Goal: Task Accomplishment & Management: Complete application form

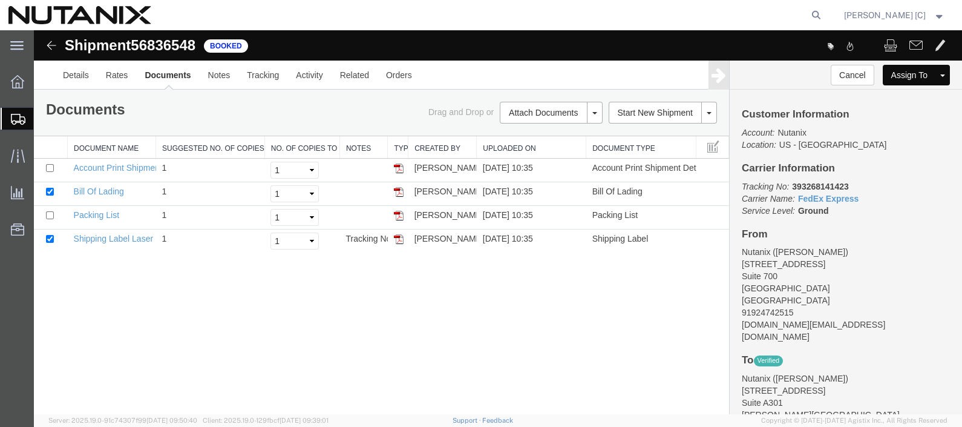
click at [0, 0] on span "Create Shipment" at bounding box center [0, 0] width 0 height 0
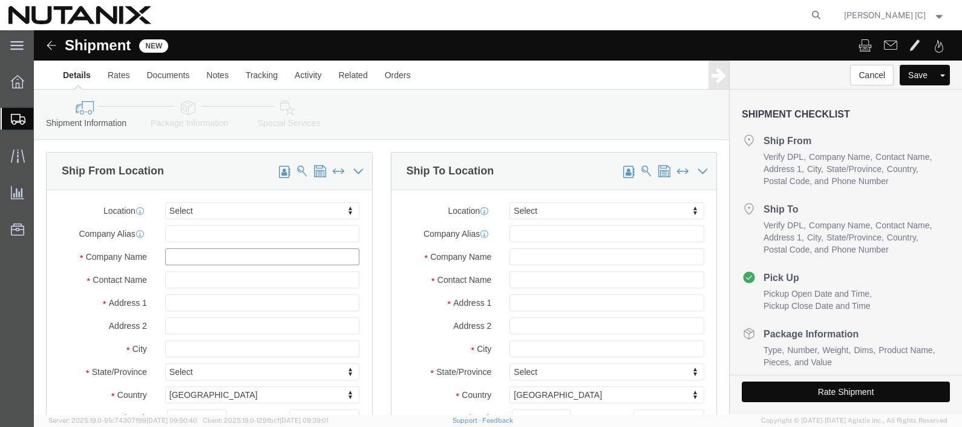
click input "text"
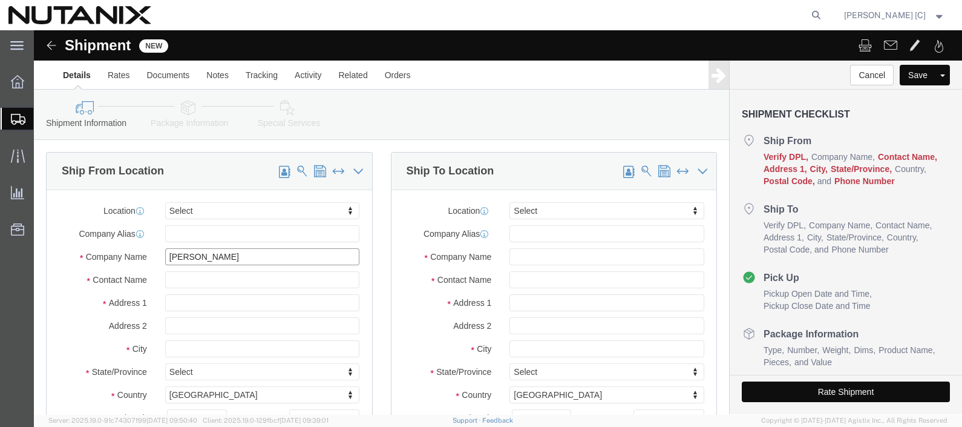
drag, startPoint x: 194, startPoint y: 227, endPoint x: -7, endPoint y: 174, distance: 207.2
click html "Shipment New Details Rates Documents Notes Tracking Activity Related Orders Can…"
type input "Nutanix"
type input "Stephen Green"
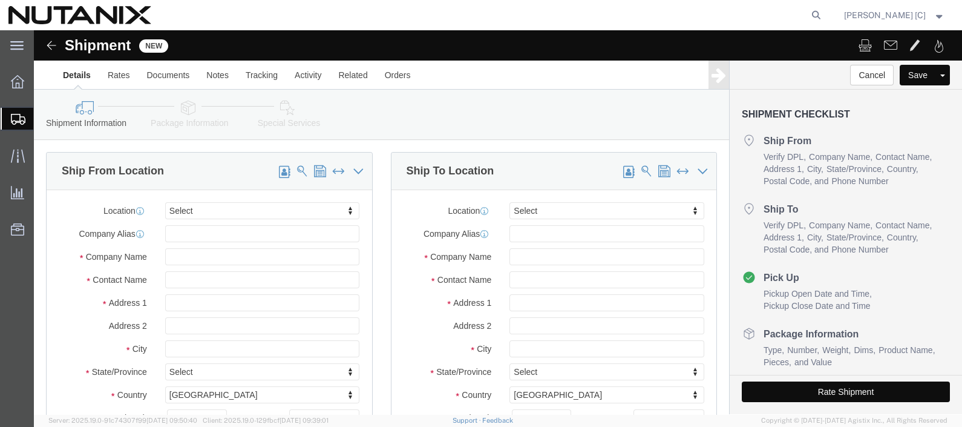
select select
type input "[GEOGRAPHIC_DATA]"
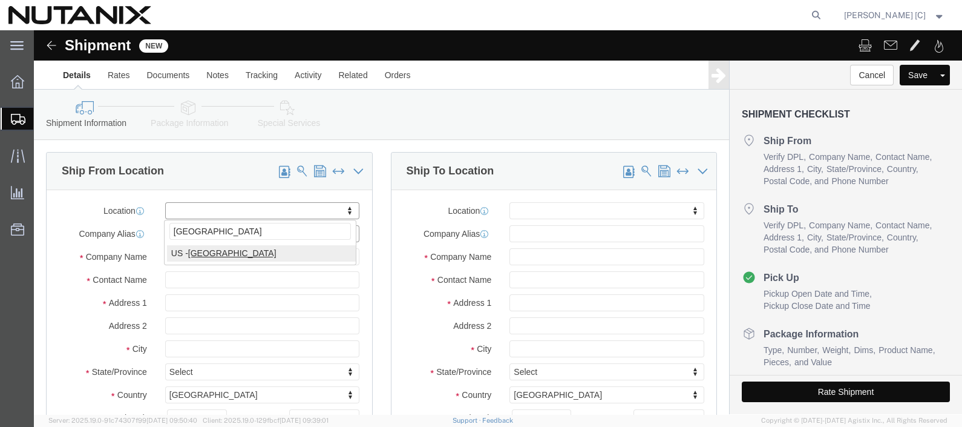
select select "46554"
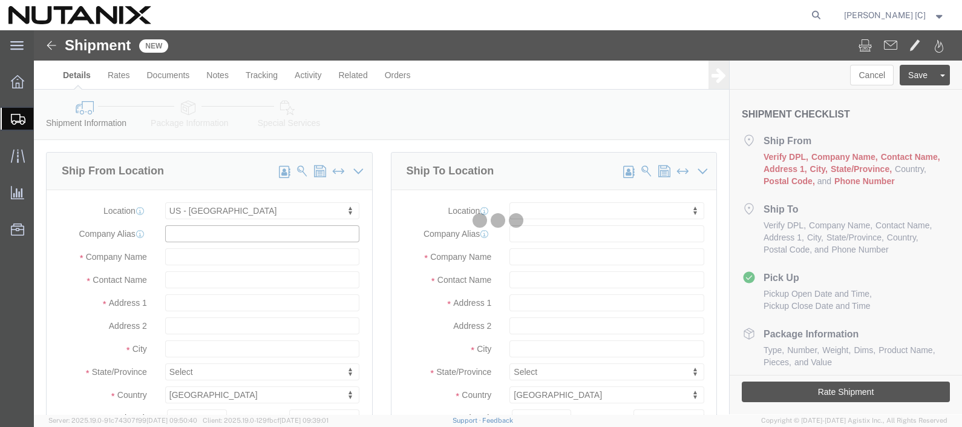
type input "[STREET_ADDRESS]"
type input "Ste 700"
type input "27701"
type input "9193482737"
type input "Nutanix / [GEOGRAPHIC_DATA]"
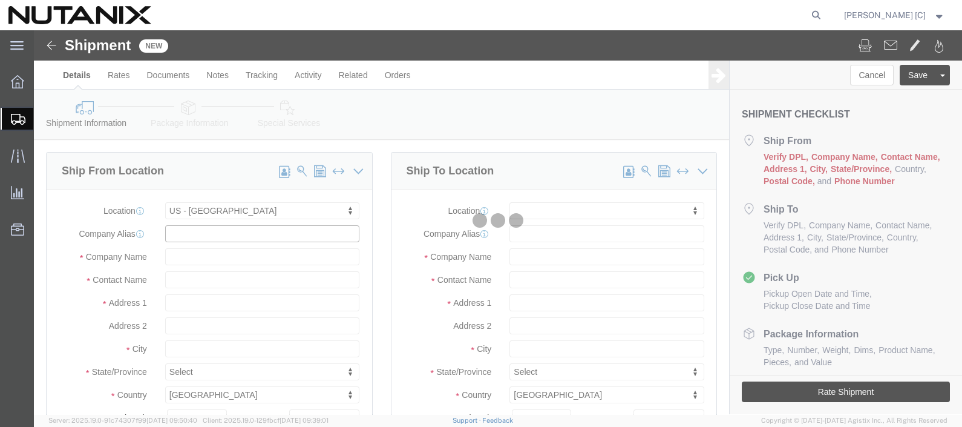
type input "[GEOGRAPHIC_DATA]"
select select "NC"
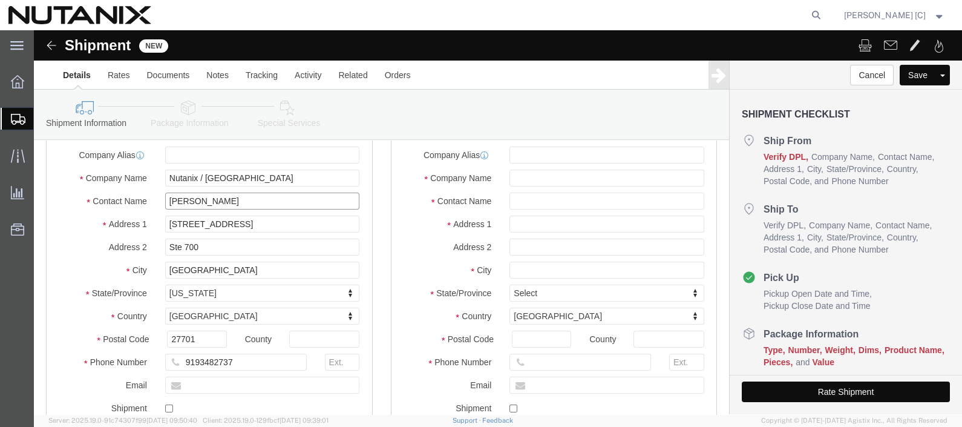
scroll to position [151, 0]
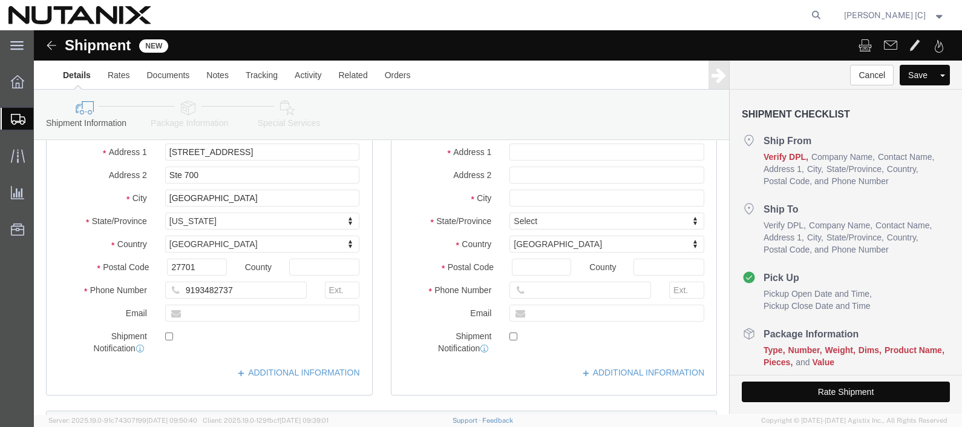
type input "[PERSON_NAME]"
click input "text"
type input "[DOMAIN_NAME][EMAIL_ADDRESS][DOMAIN_NAME]"
checkbox input "true"
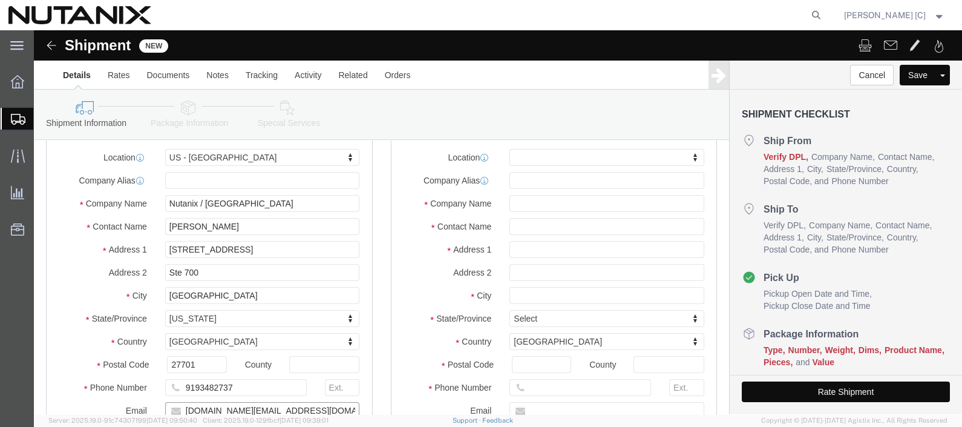
scroll to position [0, 0]
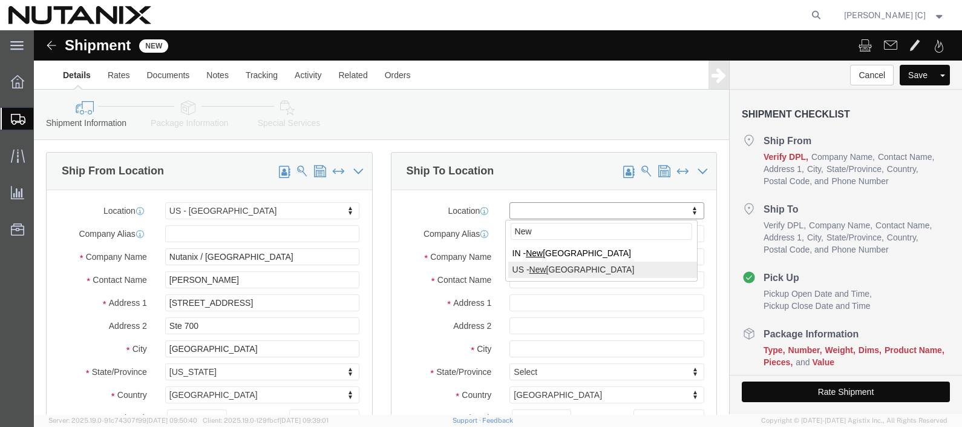
type input "New"
select select "50031"
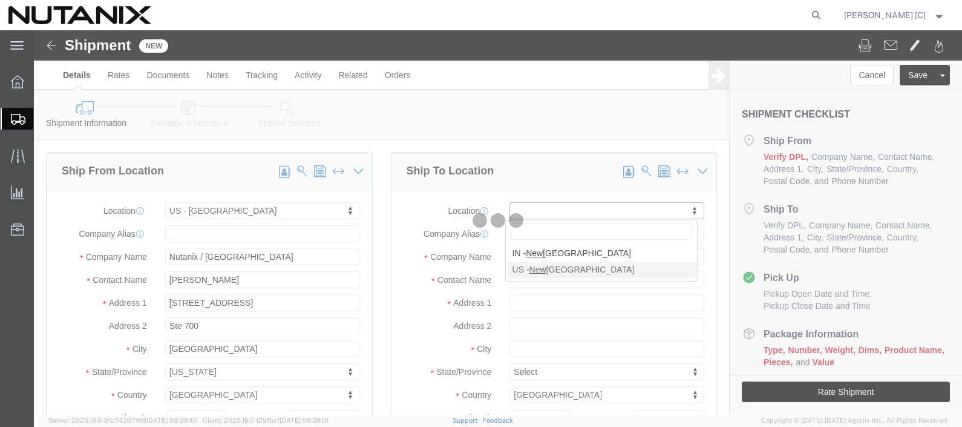
type input "[STREET_ADDRESS]"
type input "Suite [DATE]-[DATE]"
type input "10018"
type input "Nutanix [US_STATE]"
type input "[US_STATE]"
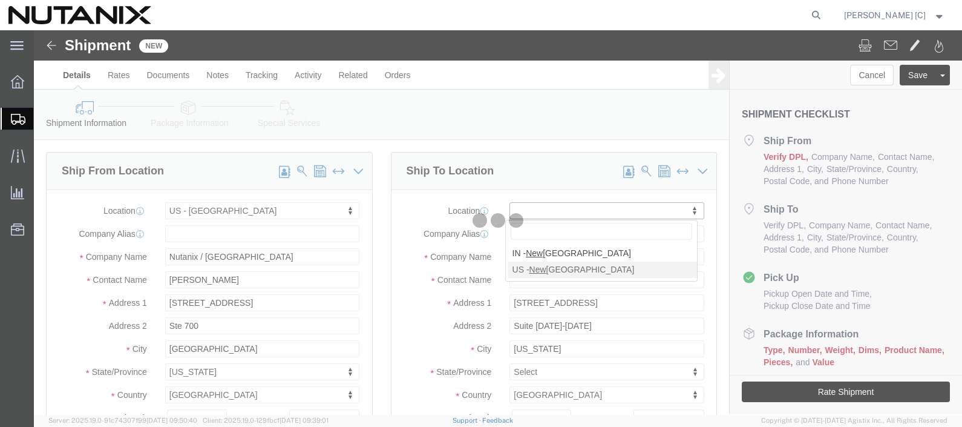
select select "NY"
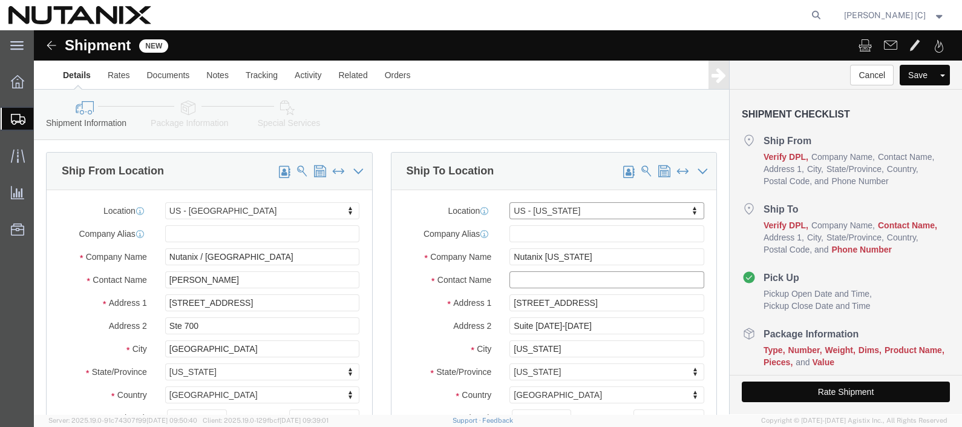
click input "text"
paste input "[PERSON_NAME]"
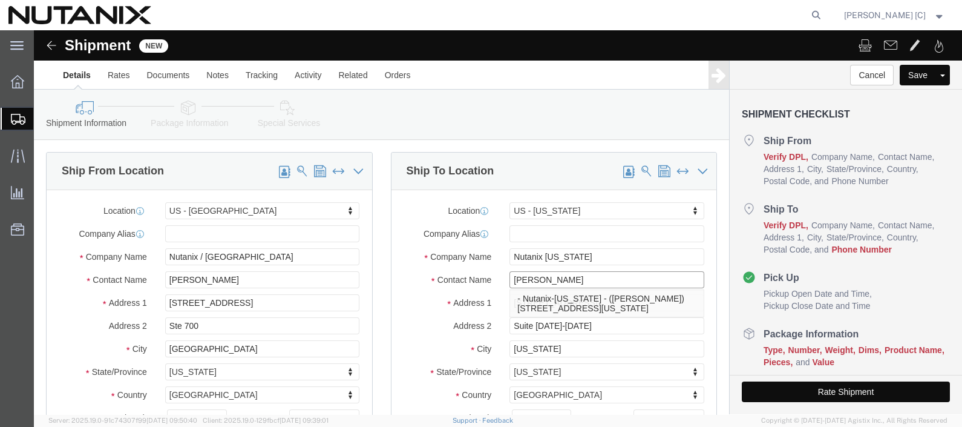
type input "[PERSON_NAME]"
click div "Shipment Information Package Information Special Services"
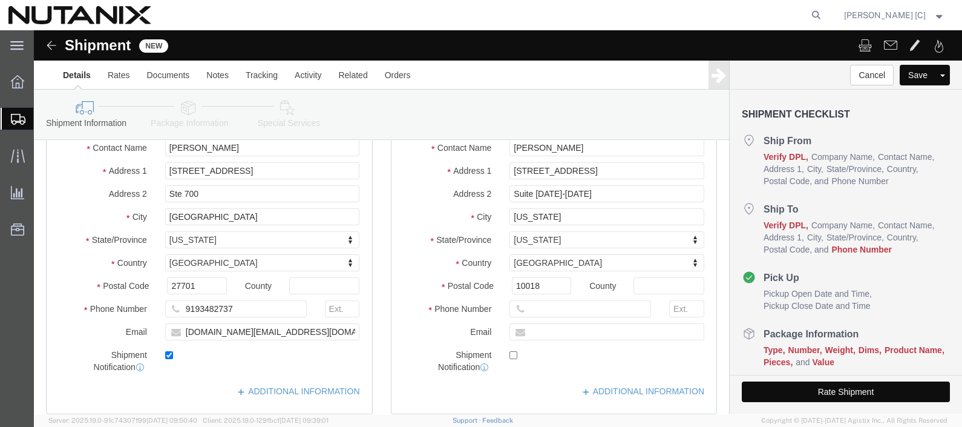
scroll to position [151, 0]
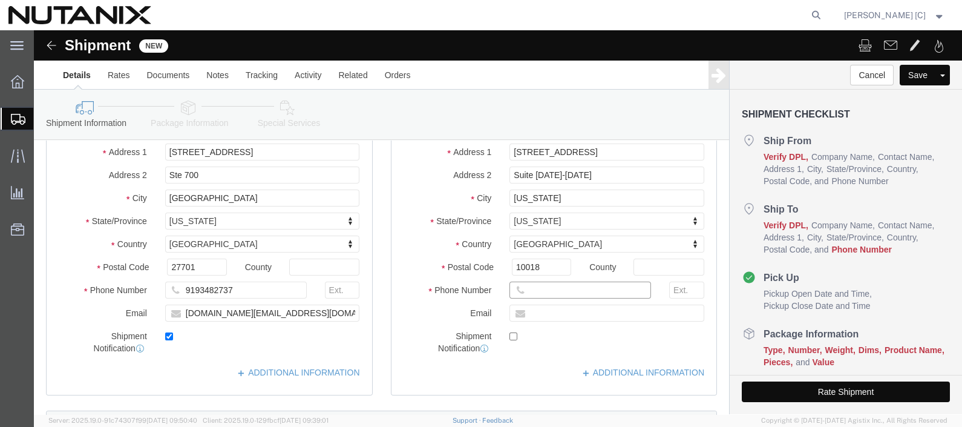
click input "text"
type input "9192474215"
click input "text"
type input "[DOMAIN_NAME][EMAIL_ADDRESS][DOMAIN_NAME]"
checkbox input "true"
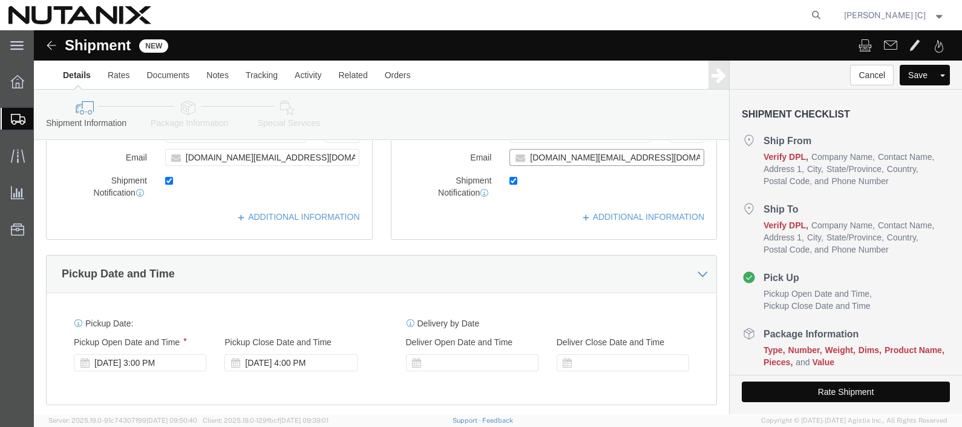
scroll to position [378, 0]
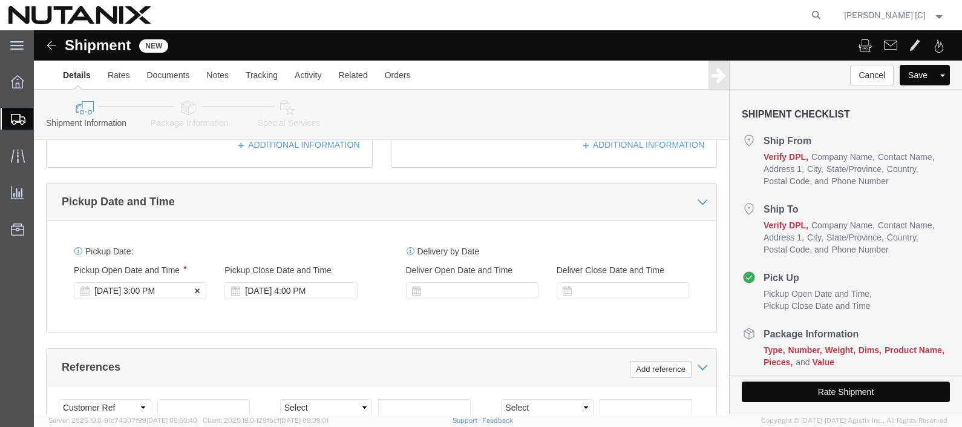
click div "[DATE] 3:00 PM"
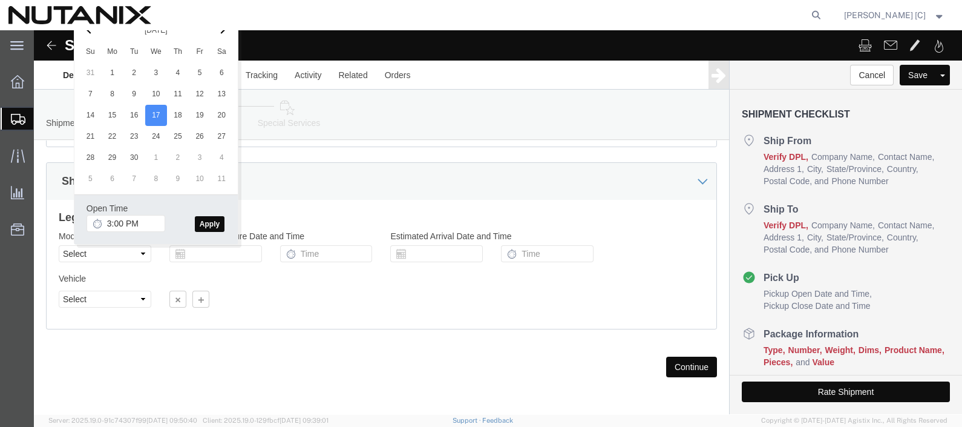
click button "Apply"
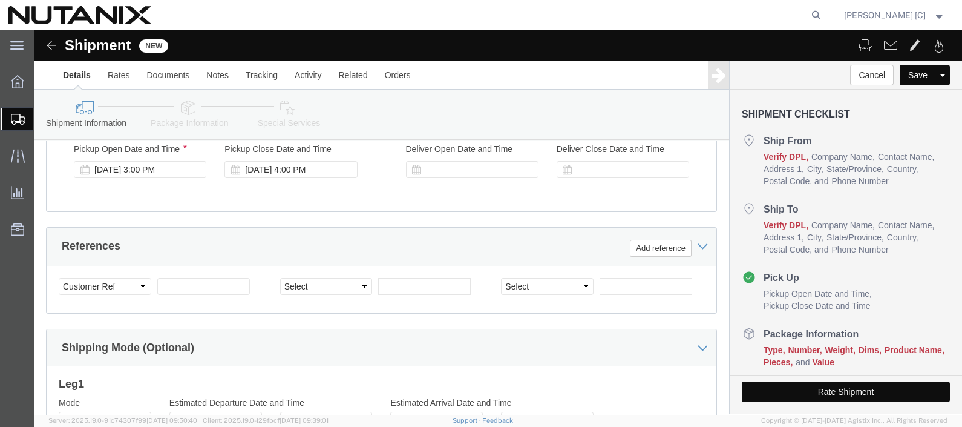
scroll to position [590, 0]
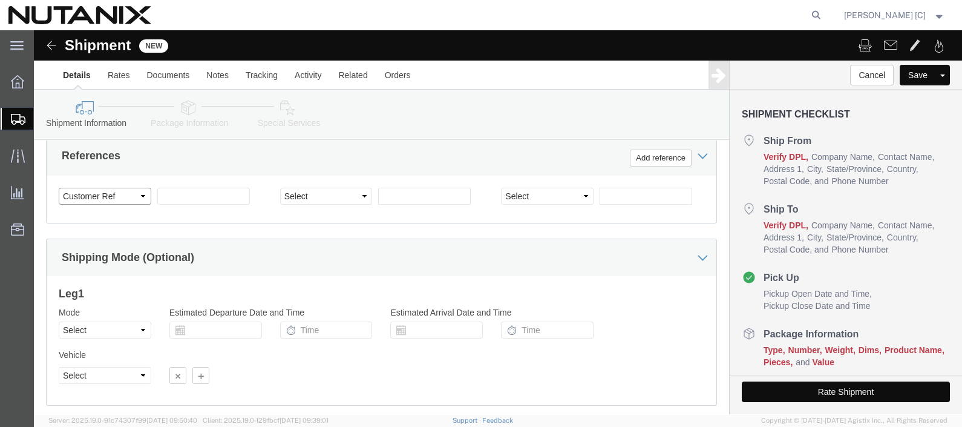
click select "Select Account Type Activity ID Airline Appointment Number ASN Batch Request # …"
select select "PURCHORD"
click select "Select Account Type Activity ID Airline Appointment Number ASN Batch Request # …"
click input "text"
click input "Cost Center"
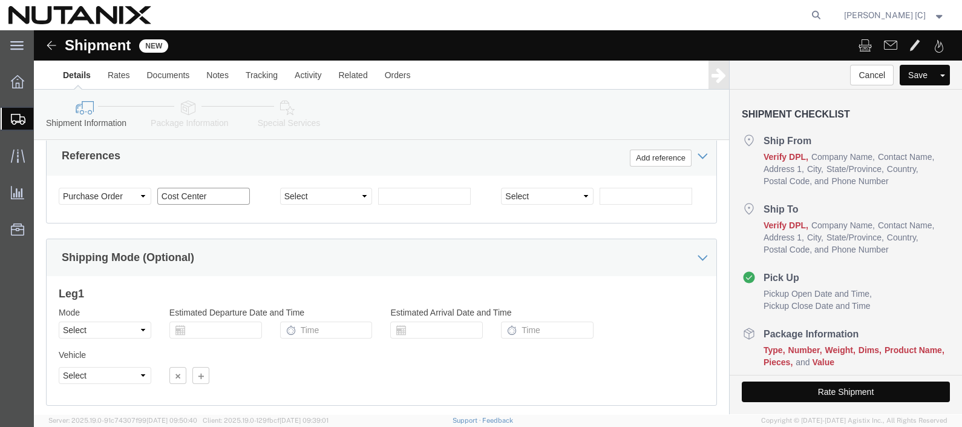
paste input "79001"
type input "Cost Center 79001"
click div "Shipping Mode (Optional)"
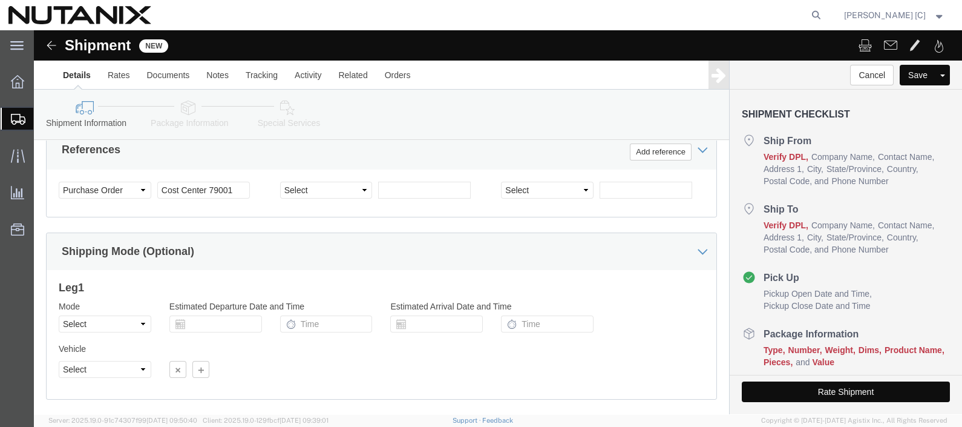
scroll to position [666, 0]
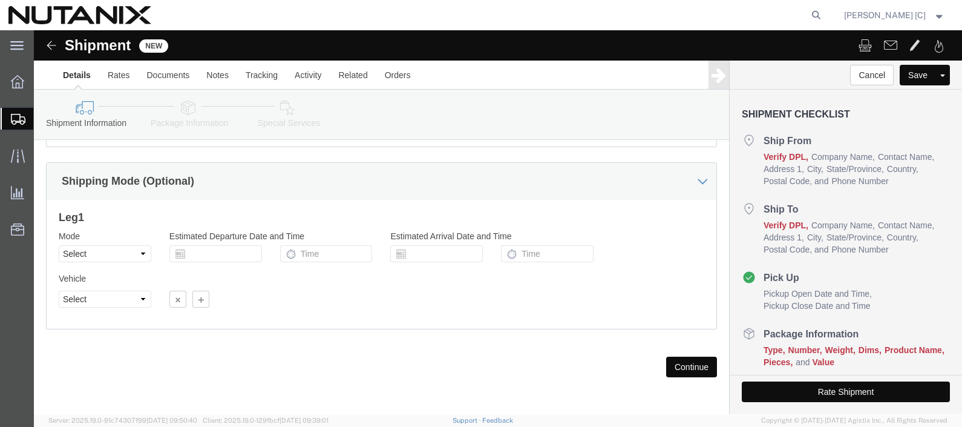
click button "Continue"
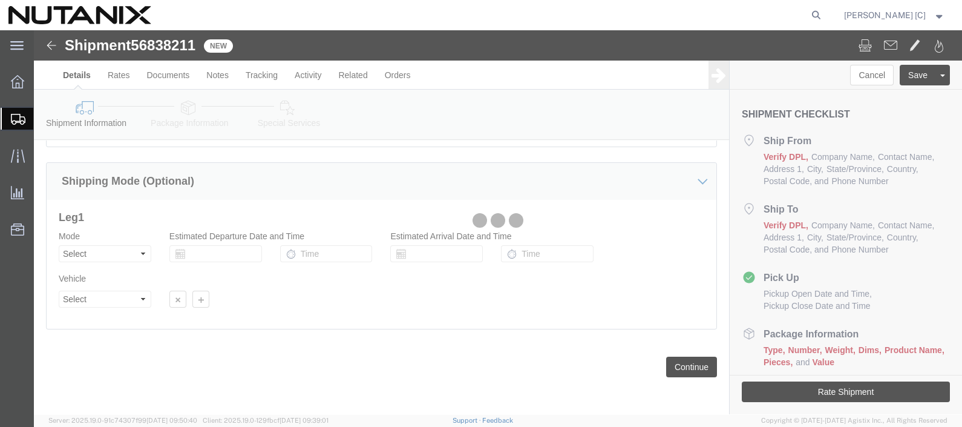
scroll to position [12, 0]
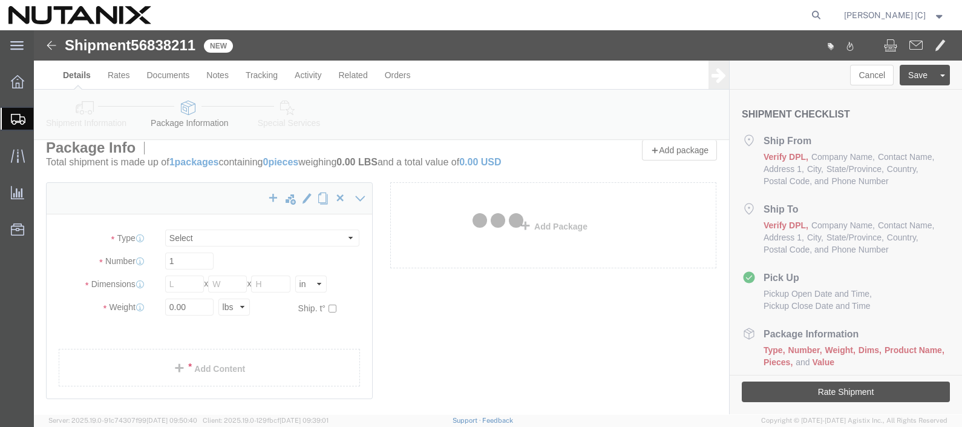
select select "CBOX"
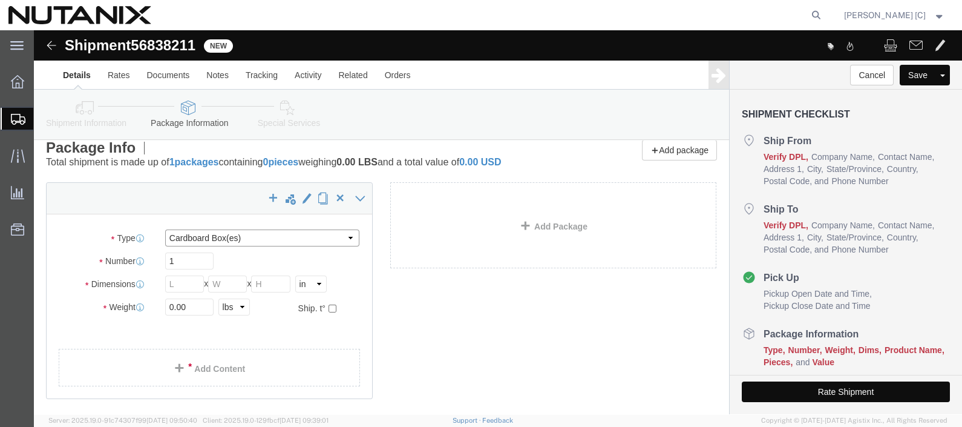
click select "Select Bale(s) Basket(s) Bolt(s) Bottle(s) Buckets Bulk Bundle(s) Can(s) Cardbo…"
click link "Add Package"
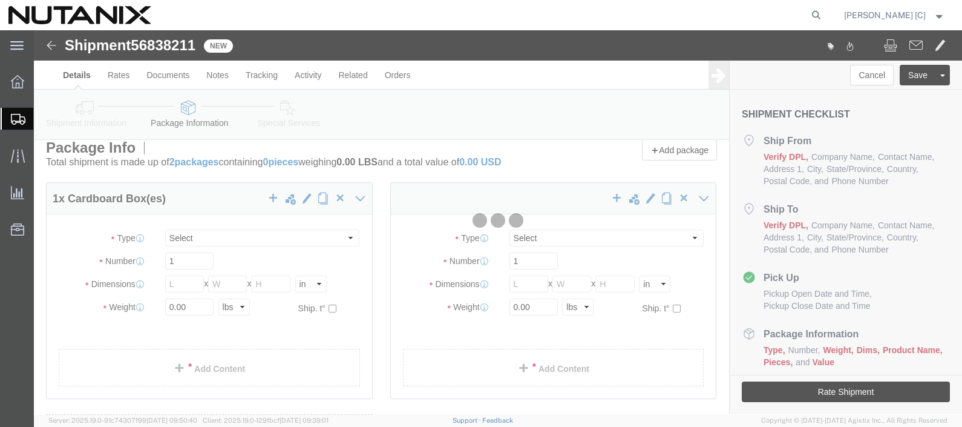
select select "CBOX"
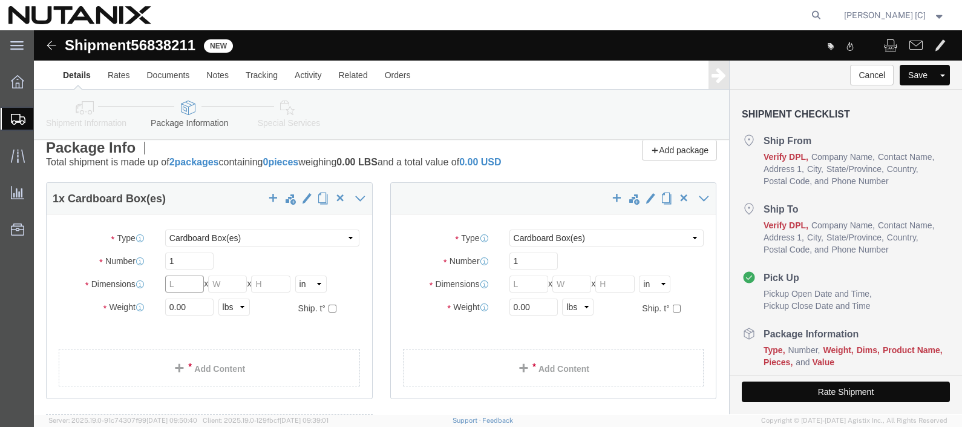
click input "text"
type input "14"
drag, startPoint x: 159, startPoint y: 272, endPoint x: 58, endPoint y: 260, distance: 101.2
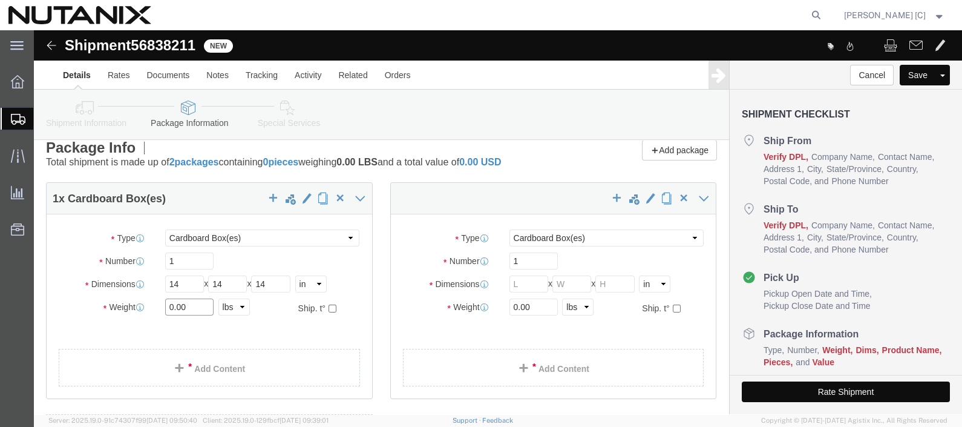
click div "Weight 0.00 Select kgs lbs Ship. t°"
type input "9"
type input "10"
click link "Add Content"
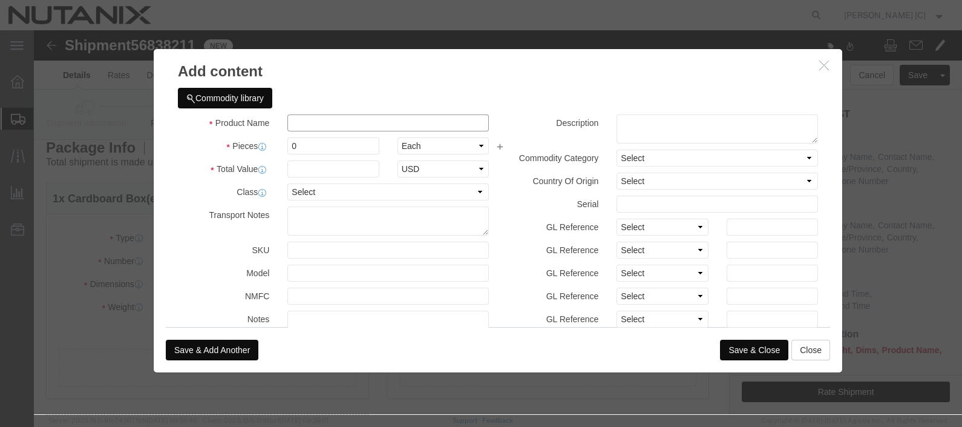
click input "text"
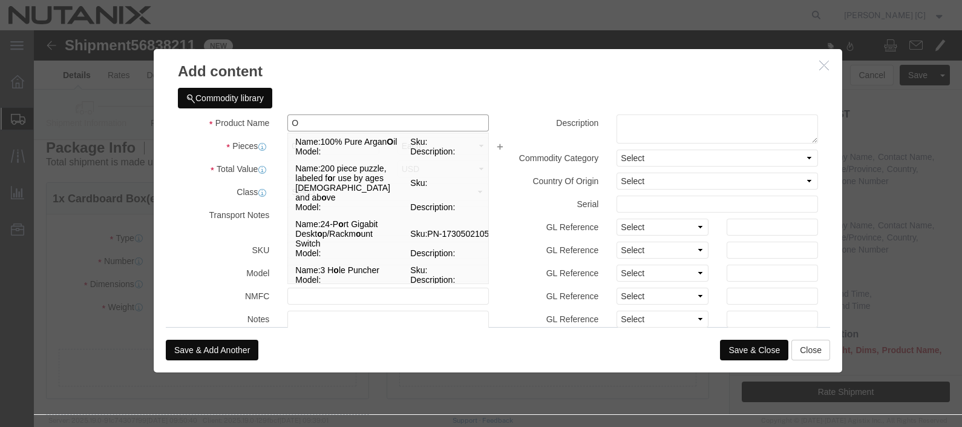
type input "office supplies"
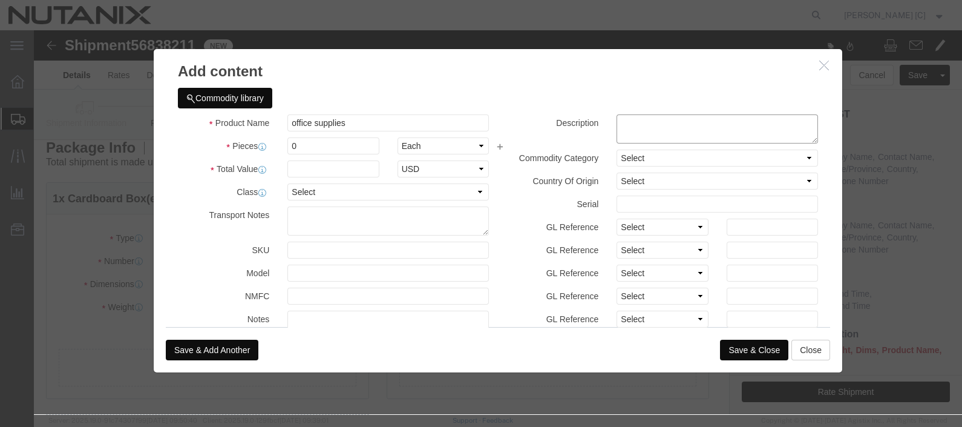
click textarea
type textarea "monitor locks"
drag, startPoint x: 146, startPoint y: 164, endPoint x: 172, endPoint y: 150, distance: 29.3
click label "Class"
drag, startPoint x: 263, startPoint y: 115, endPoint x: 120, endPoint y: 106, distance: 143.1
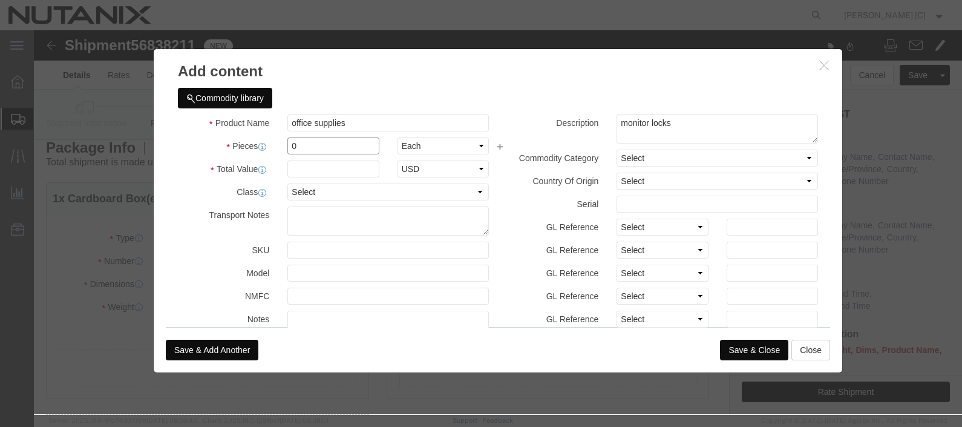
click div "Pieces 0 Select Bag Barrels 100Board Feet Bottle Box Blister Pack Carats Can Ca…"
type input "1"
type input "24"
click h3 "Add content"
click input "text"
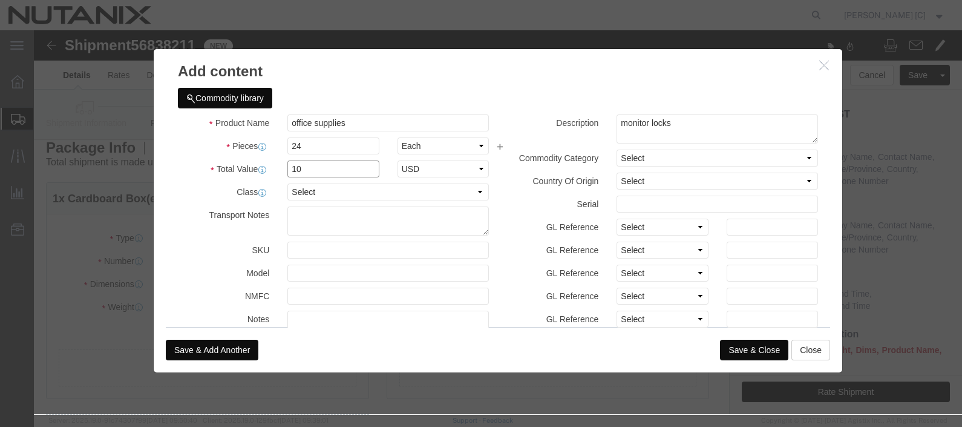
type input "10"
click h3 "Add content"
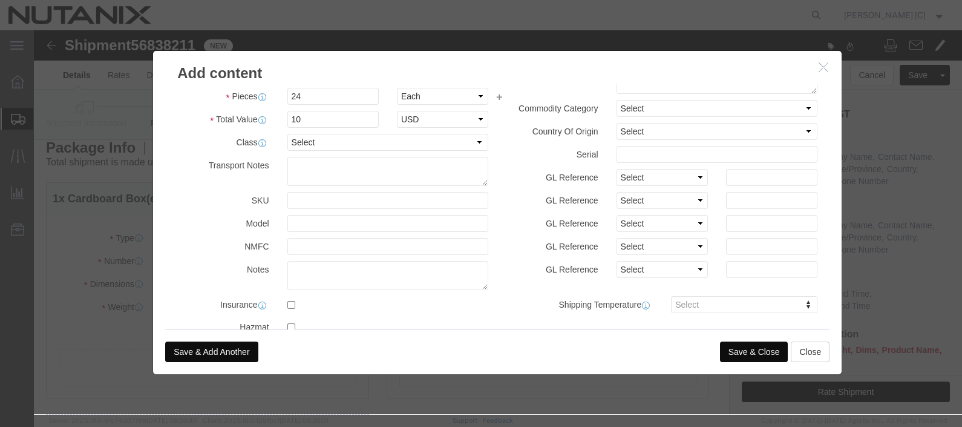
scroll to position [100, 0]
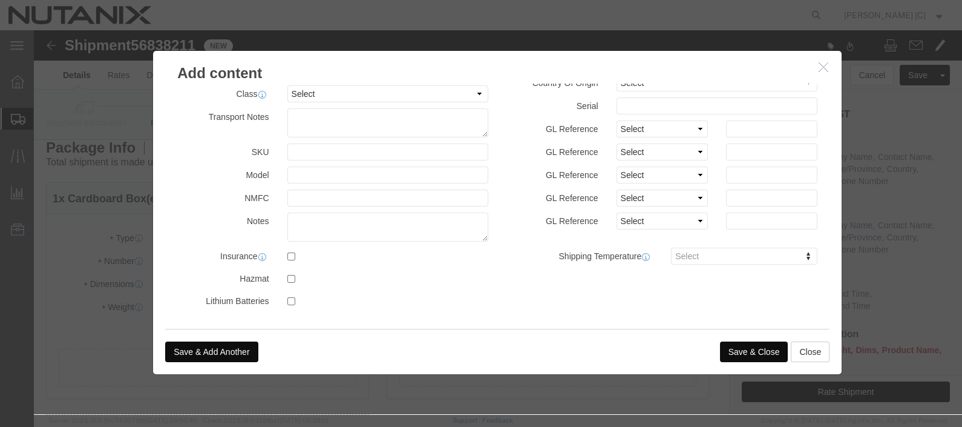
click button "Save & Close"
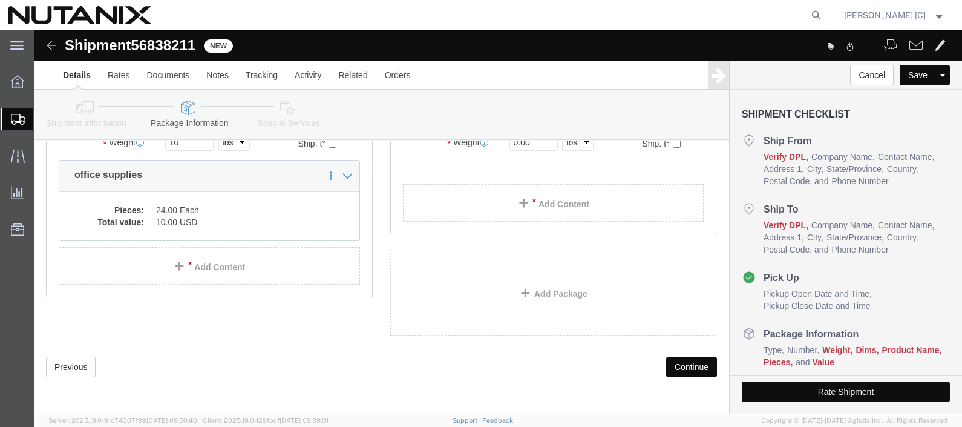
scroll to position [188, 0]
click button "Continue"
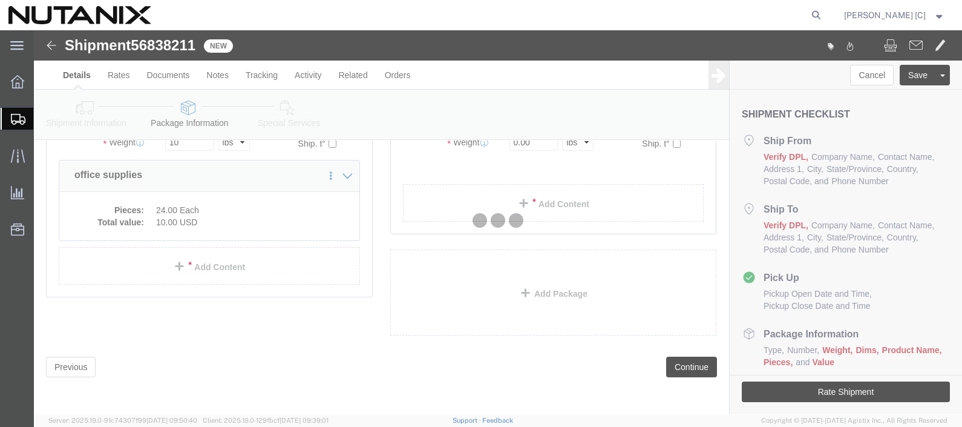
select select
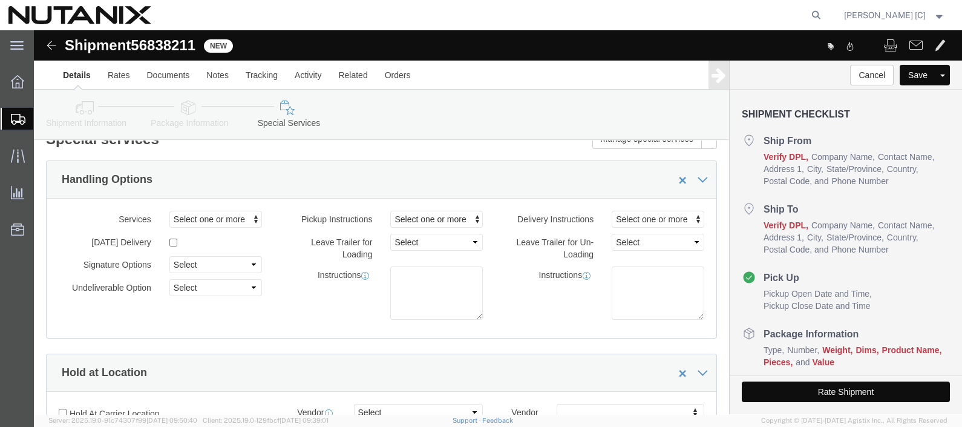
scroll to position [0, 0]
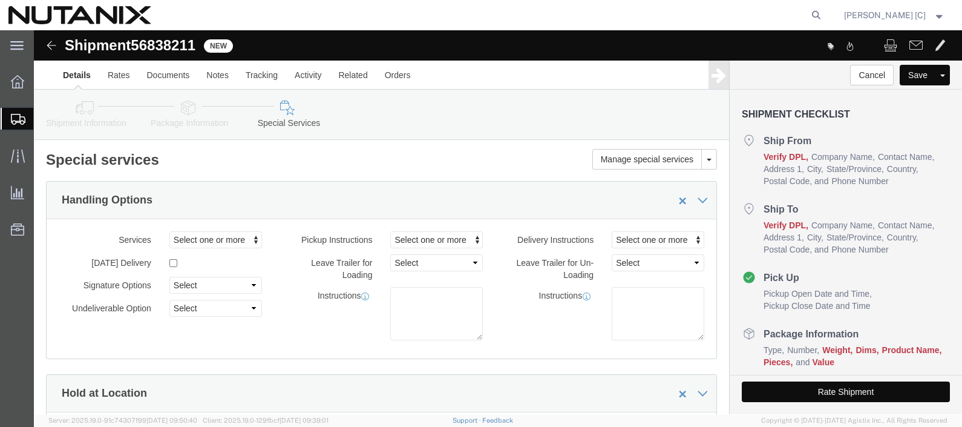
click button "Rate Shipment"
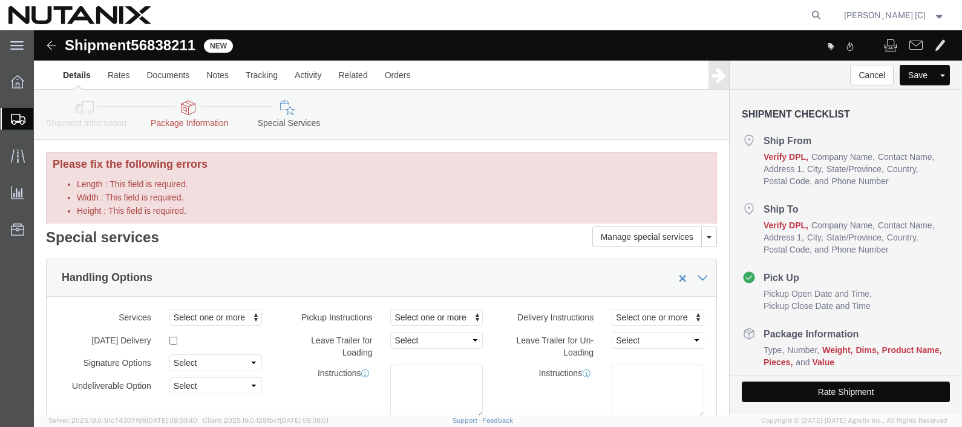
click link "Details"
click div
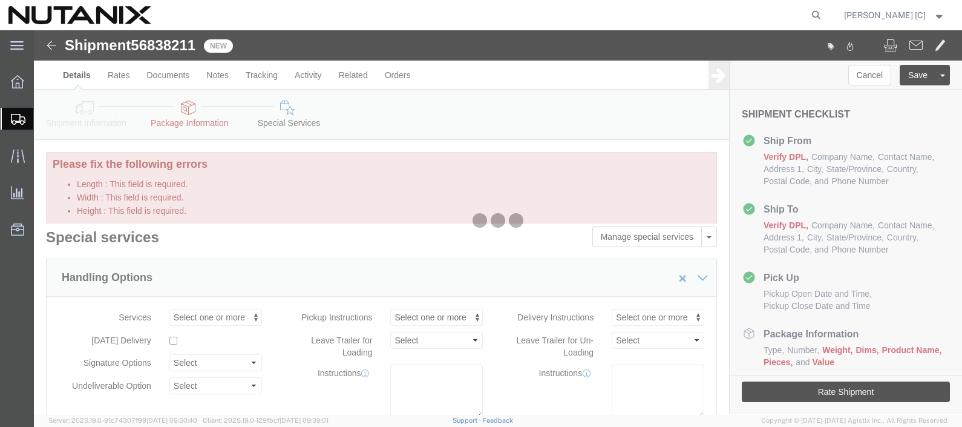
select select "46554"
select select "50031"
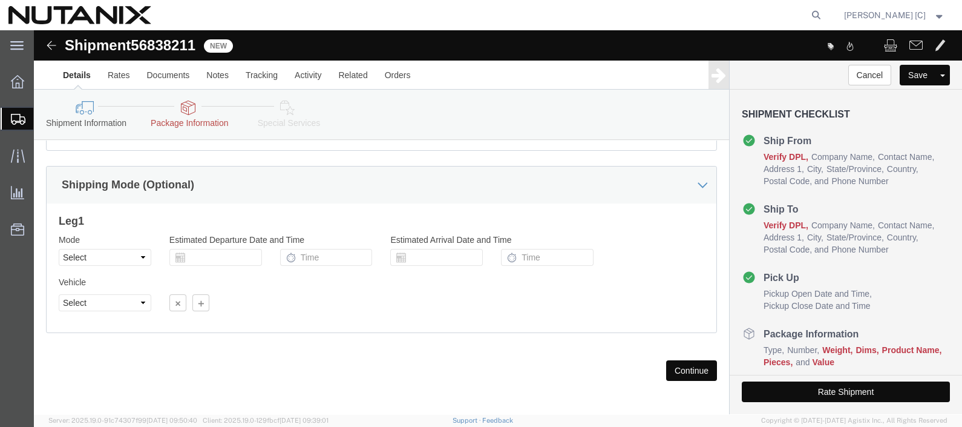
scroll to position [666, 0]
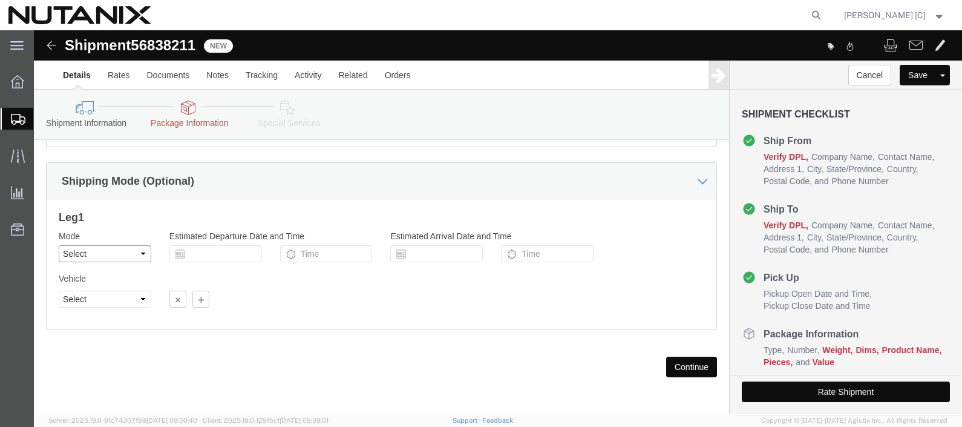
click select "Select Air Less than Truckload Multi-Leg Ocean Freight Rail Small Parcel Truckl…"
select select "SMAL"
click select "Select Air Less than Truckload Multi-Leg Ocean Freight Rail Small Parcel Truckl…"
click div "Previous Continue"
click button "Continue"
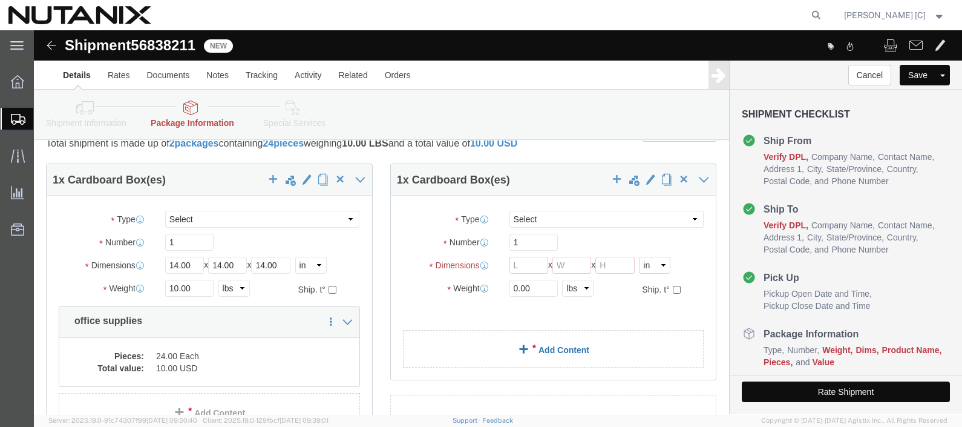
scroll to position [0, 0]
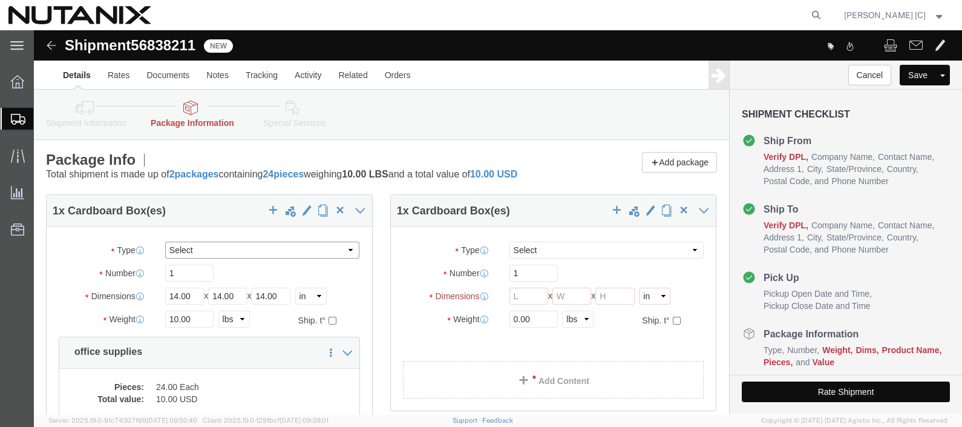
click select "Select Envelope Large Box Medium Box PAK Rack Small Box Tube Your Packaging"
select select "YRPK"
click select "Select Envelope Large Box Medium Box PAK Rack Small Box Tube Your Packaging"
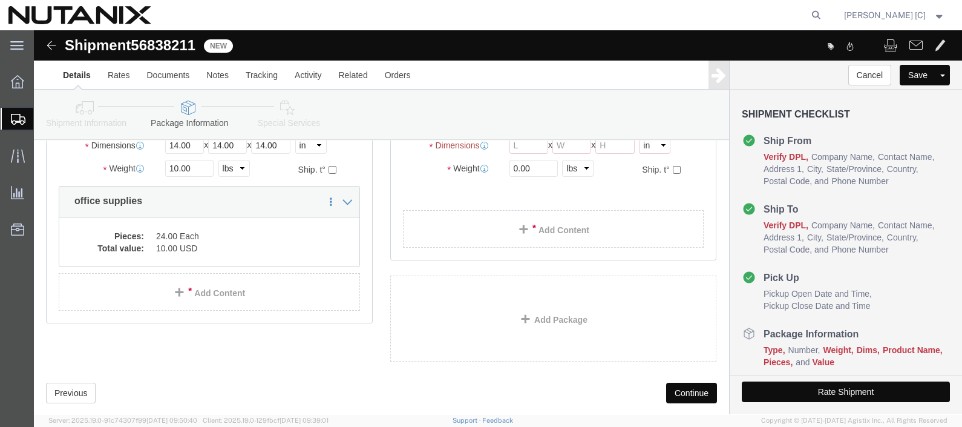
scroll to position [188, 0]
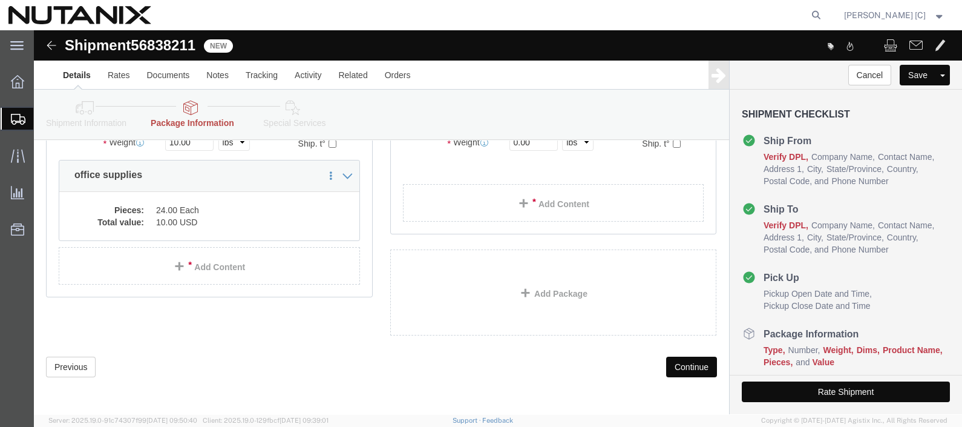
click button "Continue"
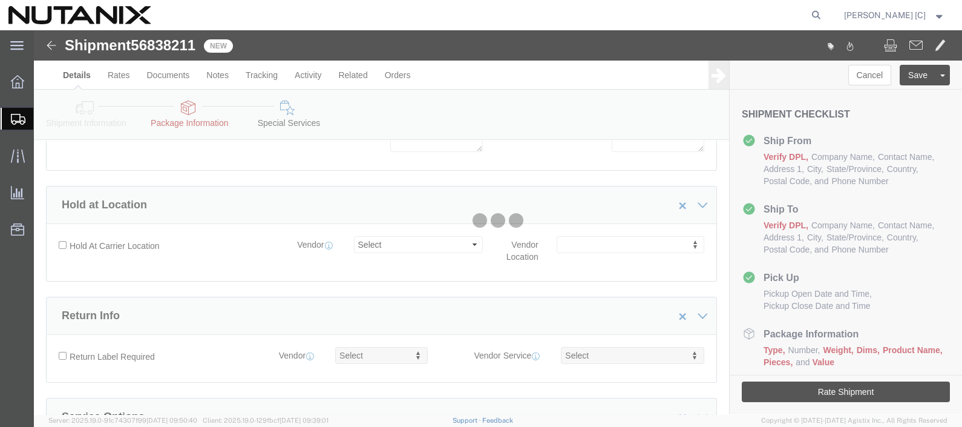
scroll to position [1271, 0]
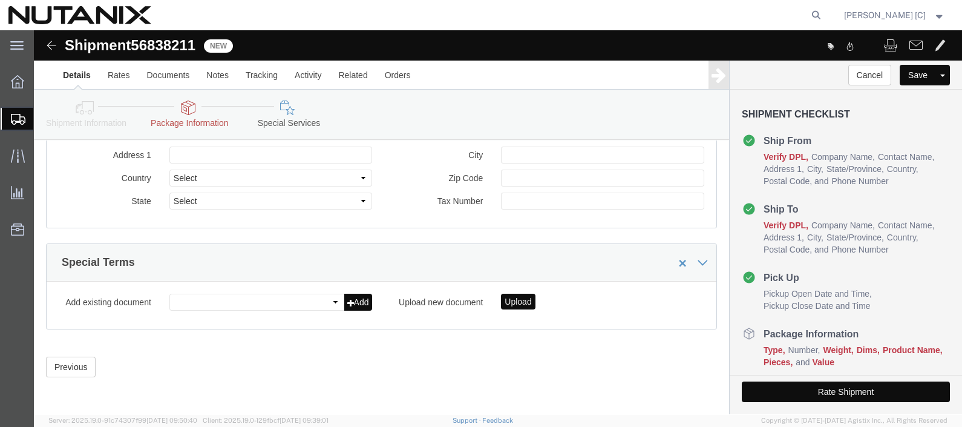
click button "Rate Shipment"
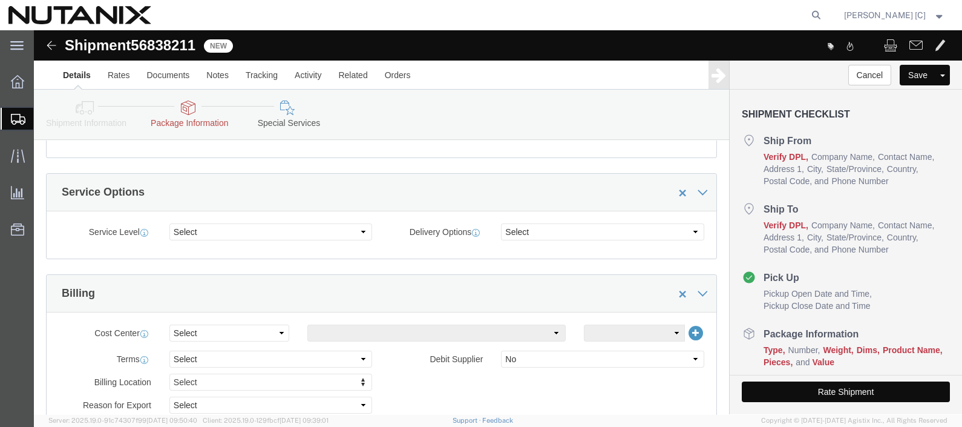
scroll to position [454, 0]
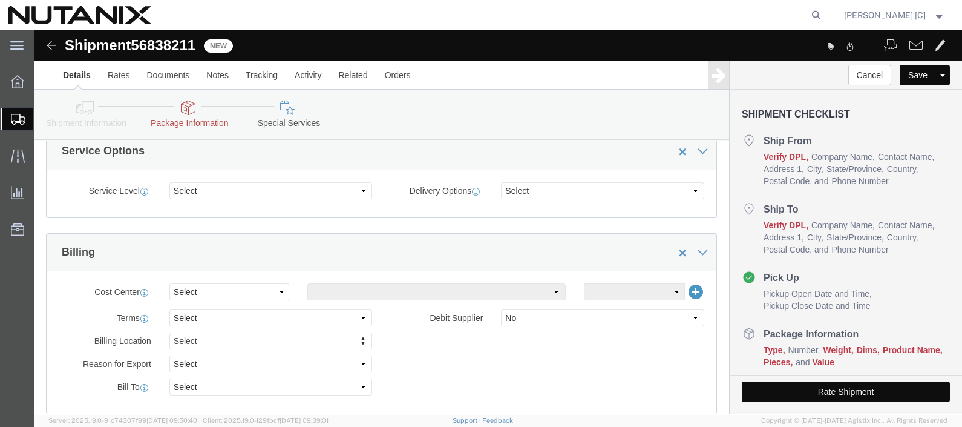
click button "Rate Shipment"
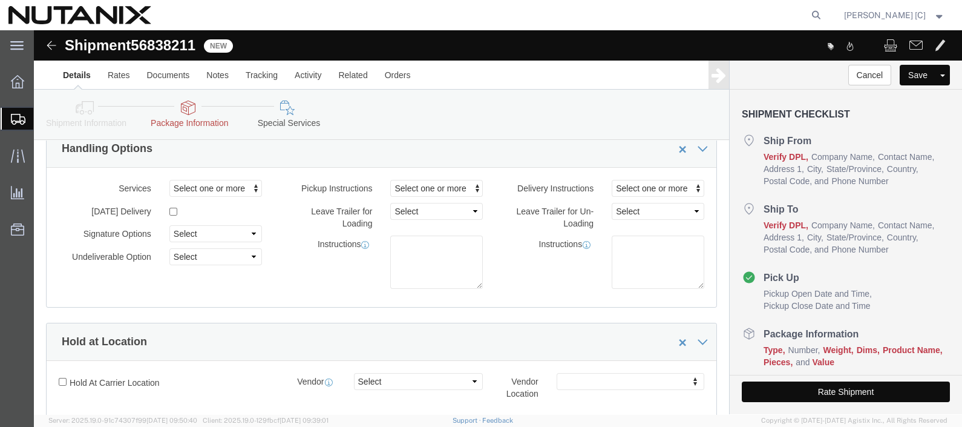
scroll to position [0, 0]
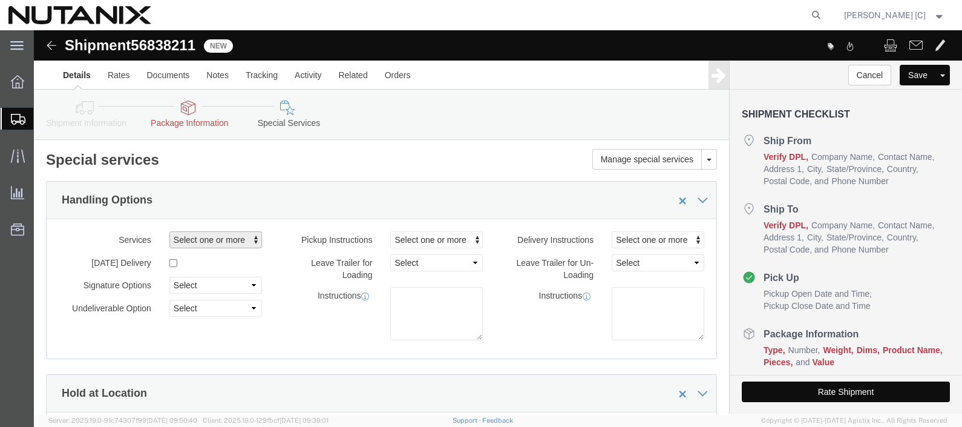
click span "button"
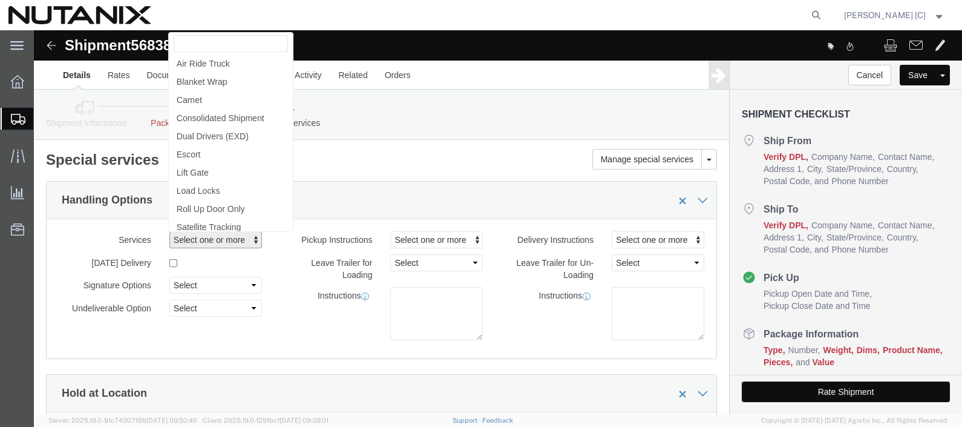
click span "button"
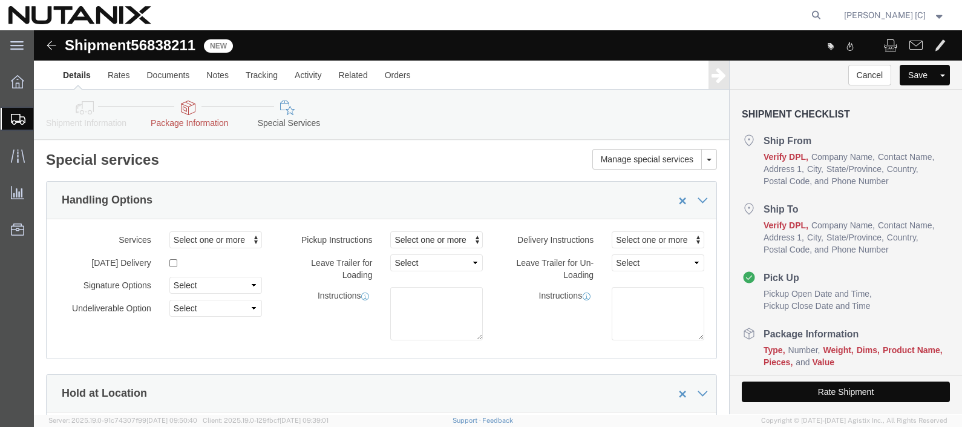
click div "Manage special services Handling Options Hold at Location Return Info Service O…"
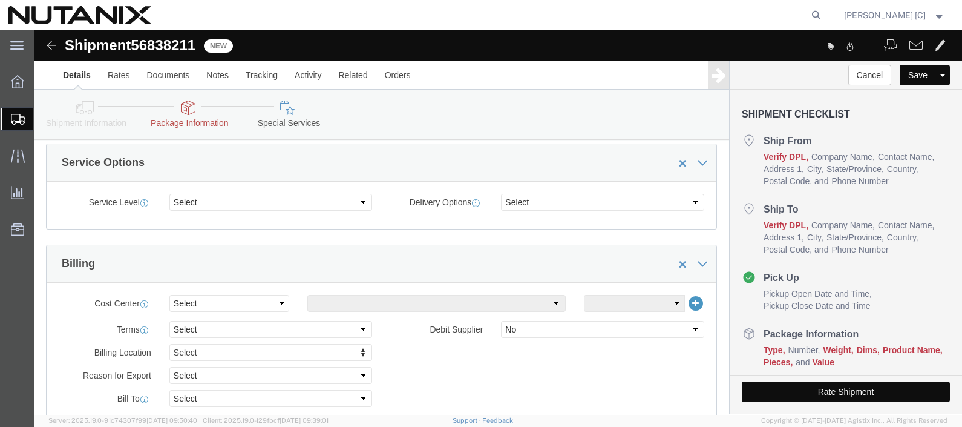
scroll to position [363, 0]
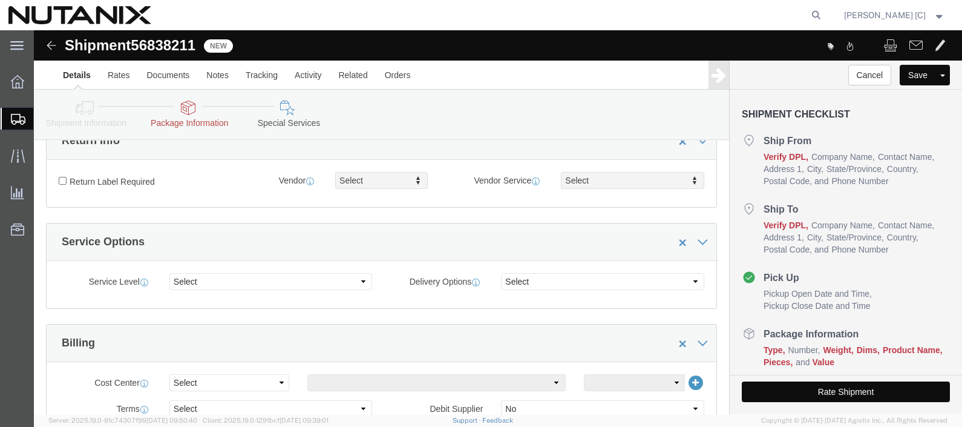
click icon
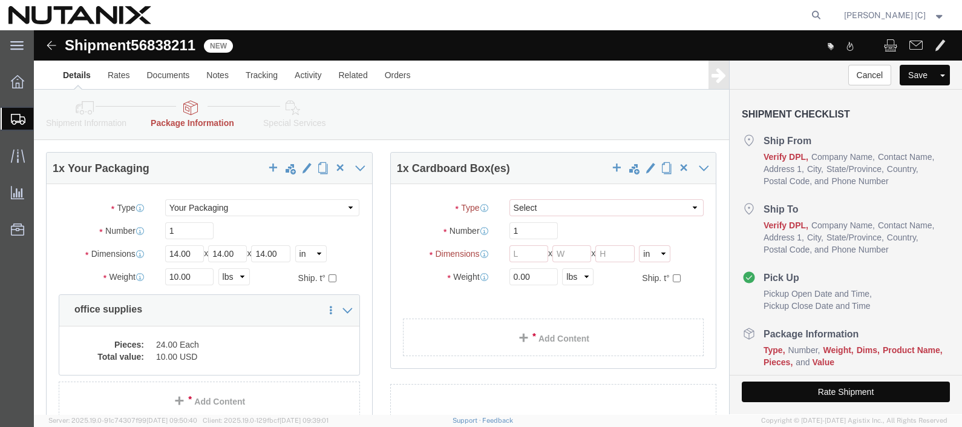
scroll to position [75, 0]
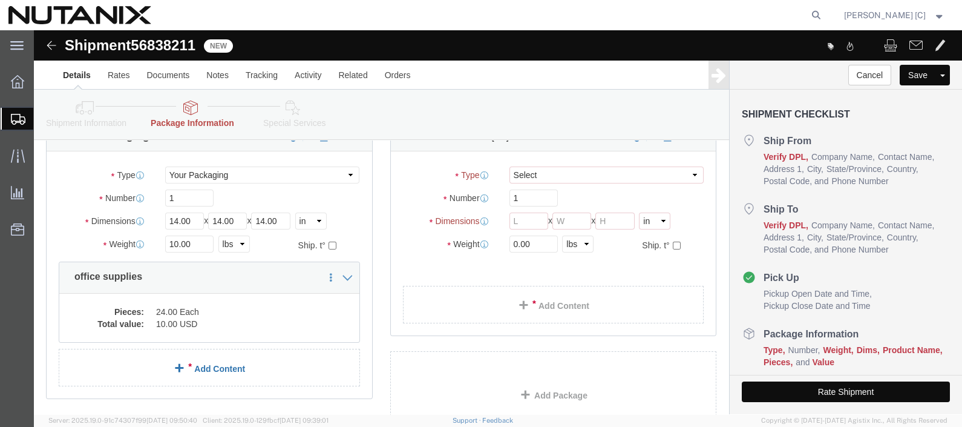
click link "Add Content"
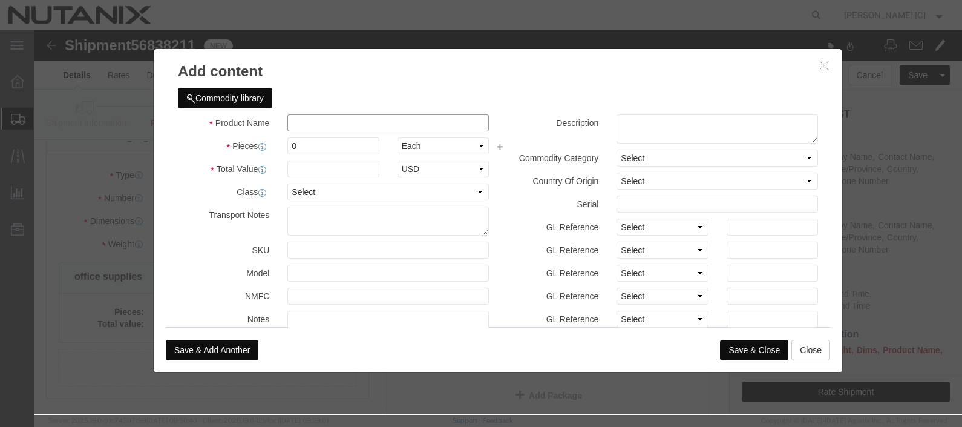
click input "text"
type input "office supplies"
type input "10"
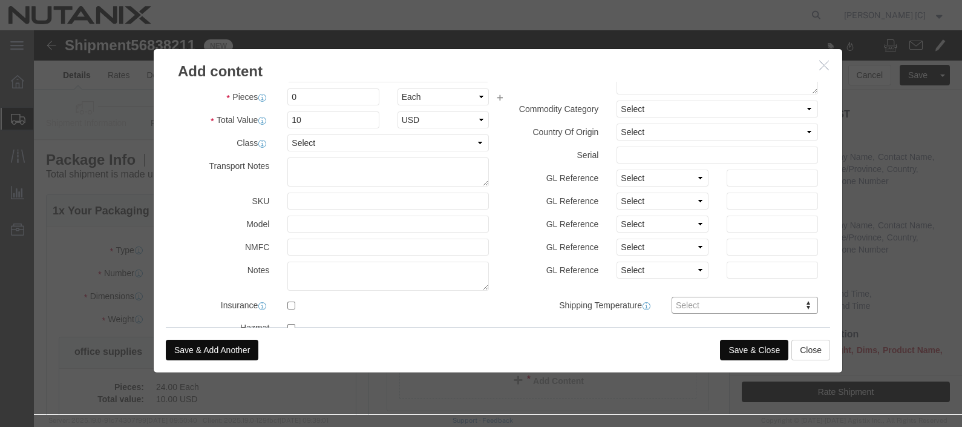
scroll to position [0, 0]
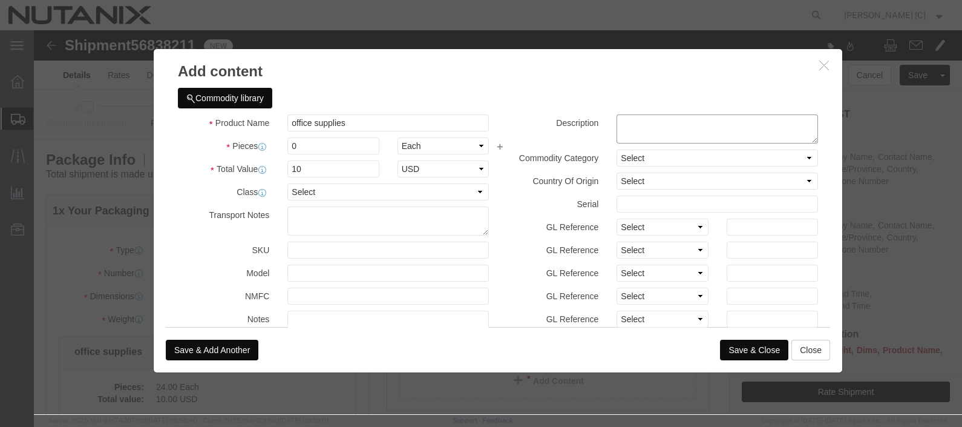
click textarea
type textarea "Monitor locks"
click button "Close"
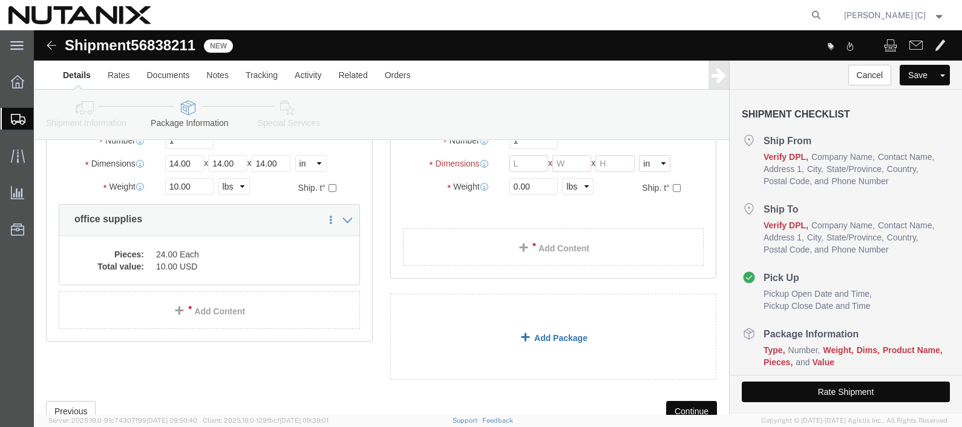
scroll to position [37, 0]
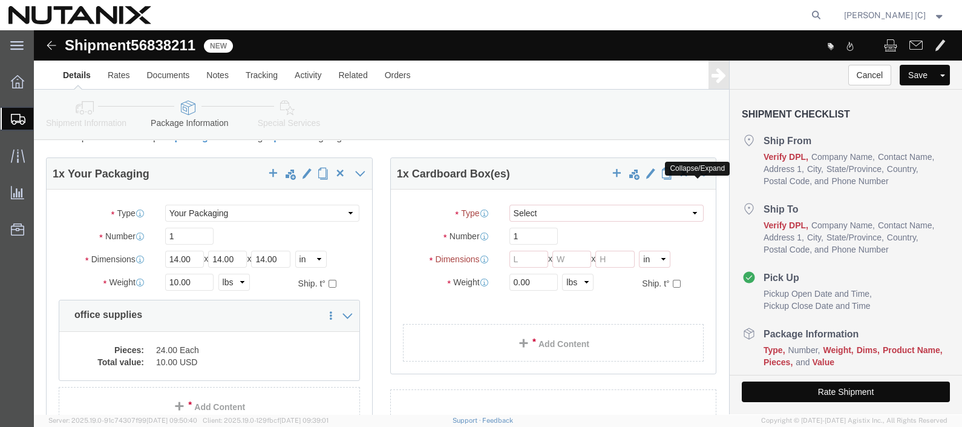
click icon
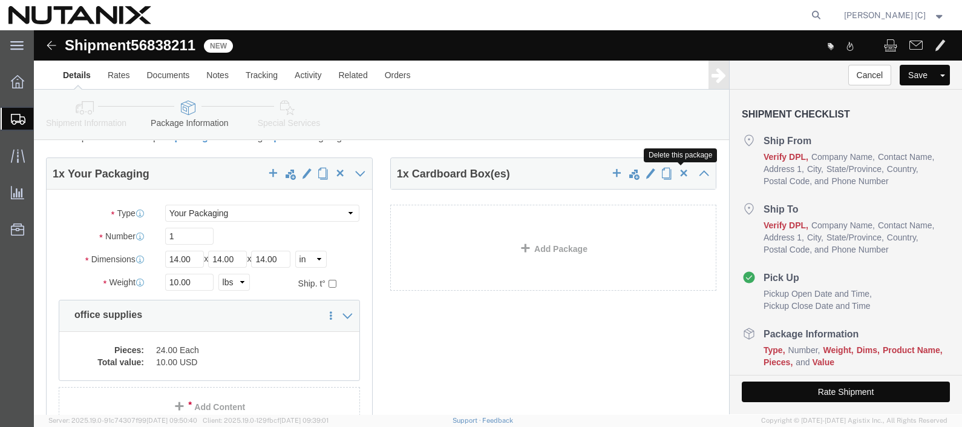
click span "button"
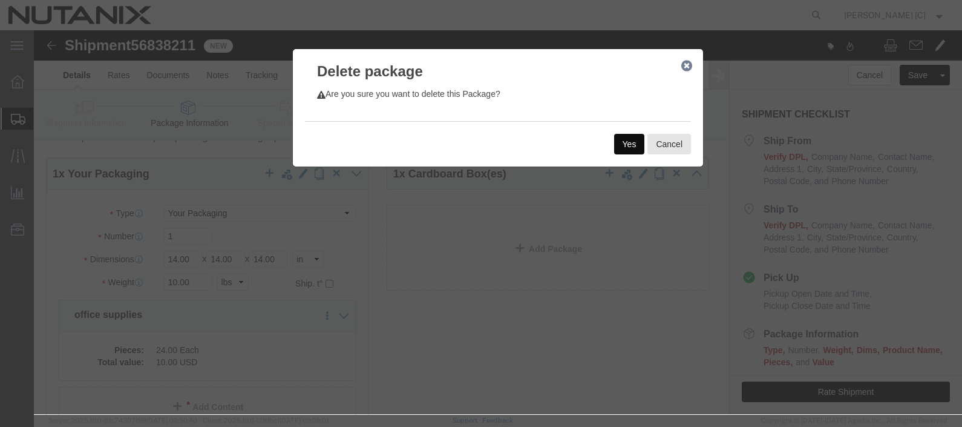
click button "Yes"
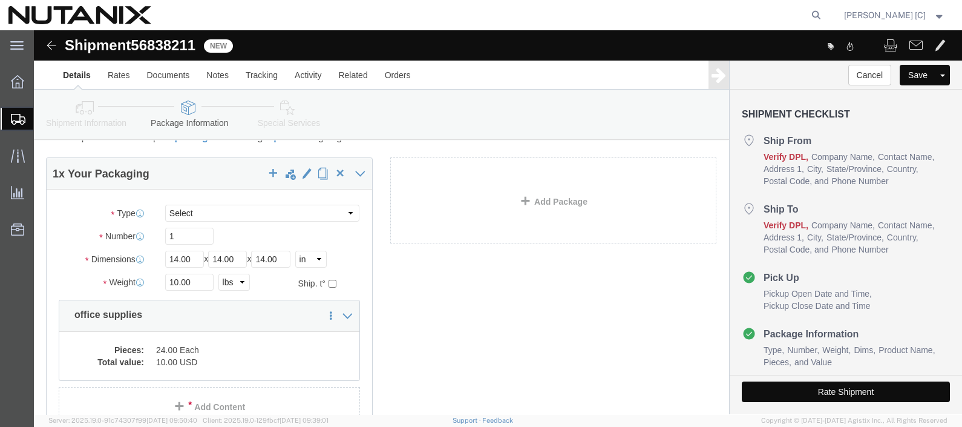
scroll to position [157, 0]
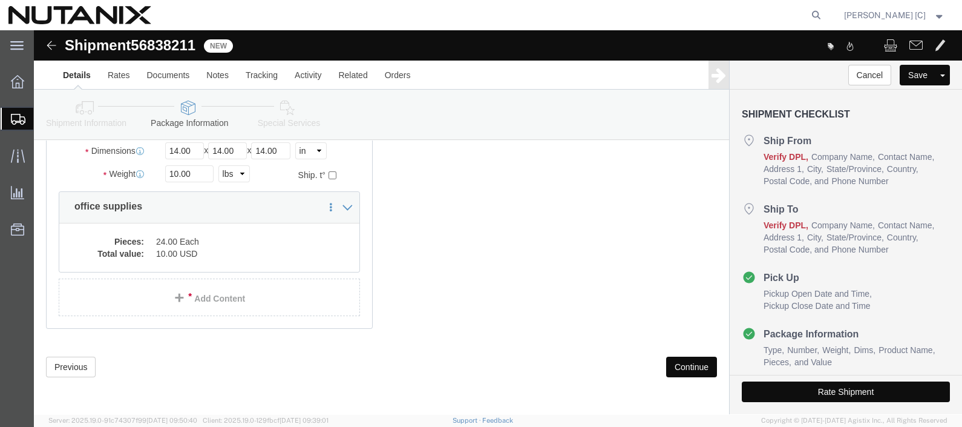
click button "Continue"
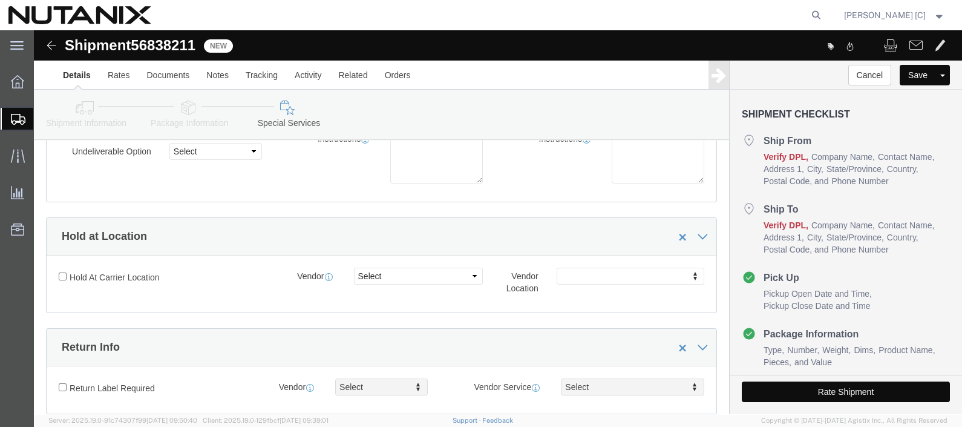
scroll to position [1271, 0]
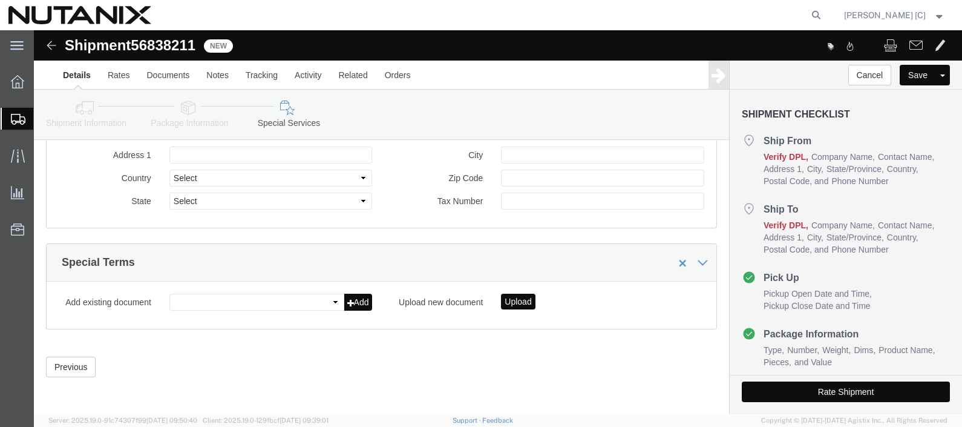
click button "Rate Shipment"
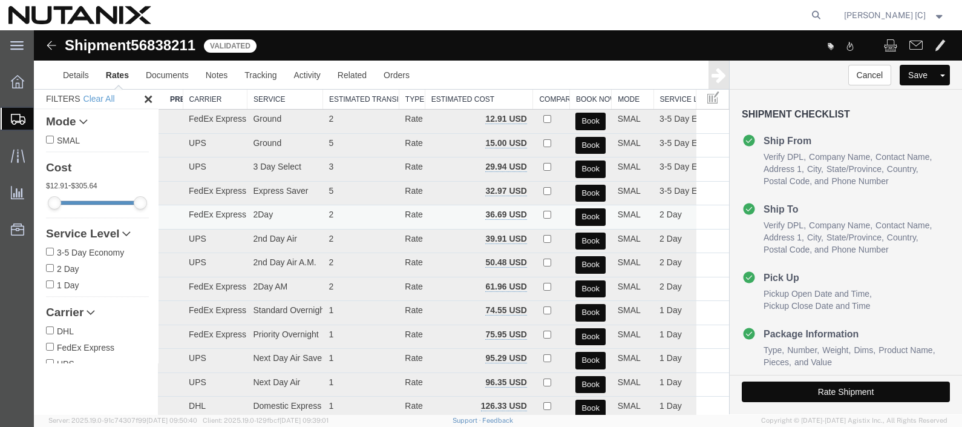
scroll to position [0, 0]
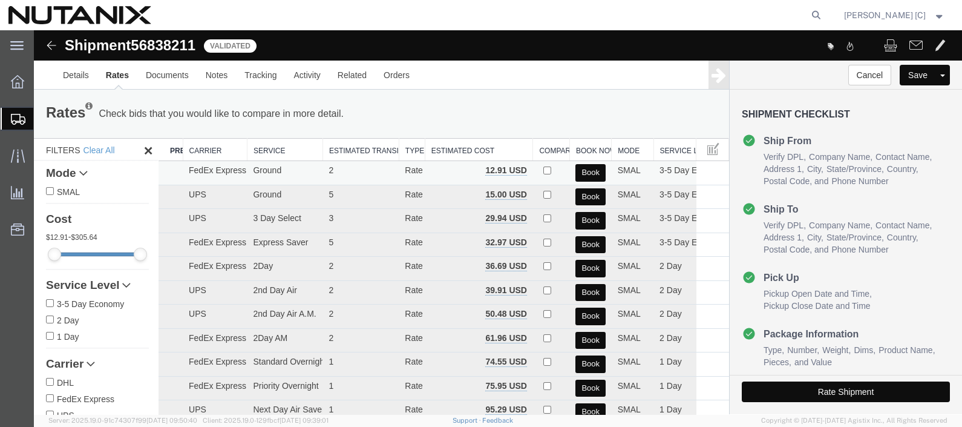
click at [588, 170] on button "Book" at bounding box center [591, 173] width 30 height 18
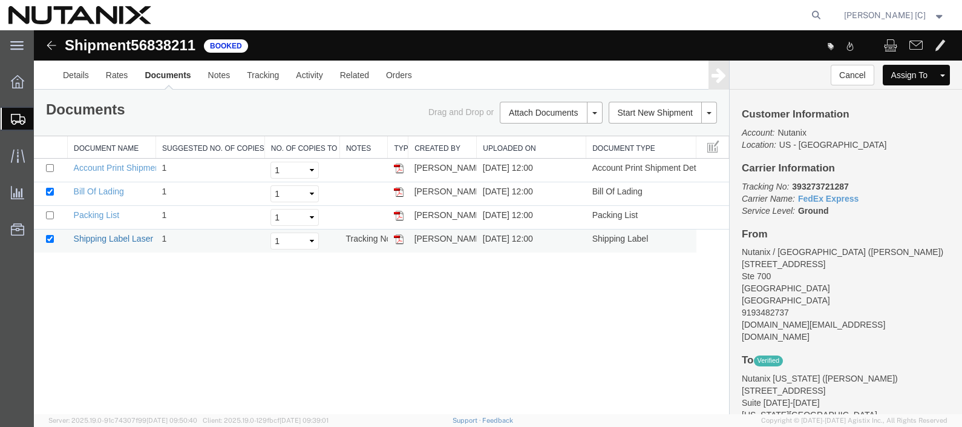
click at [104, 236] on link "Shipping Label Laser" at bounding box center [114, 239] width 80 height 10
